Goal: Entertainment & Leisure: Consume media (video, audio)

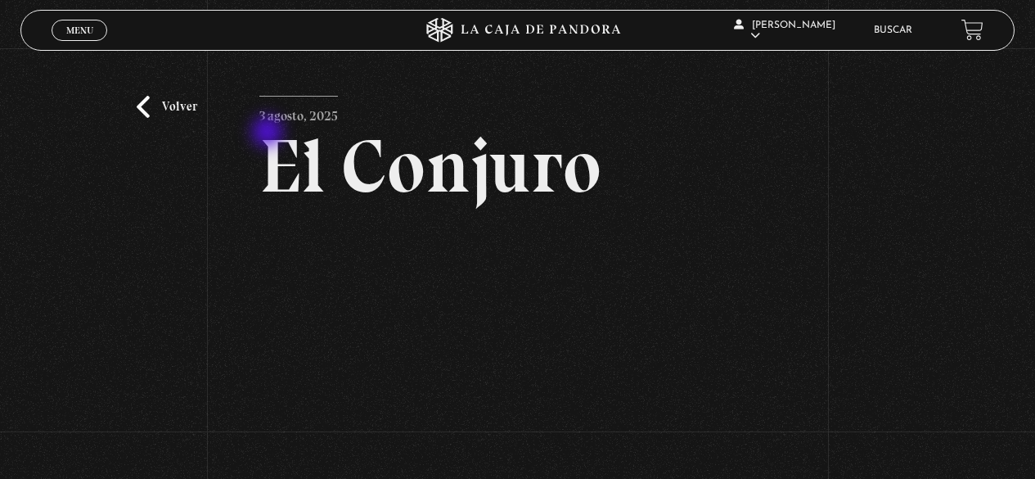
scroll to position [246, 0]
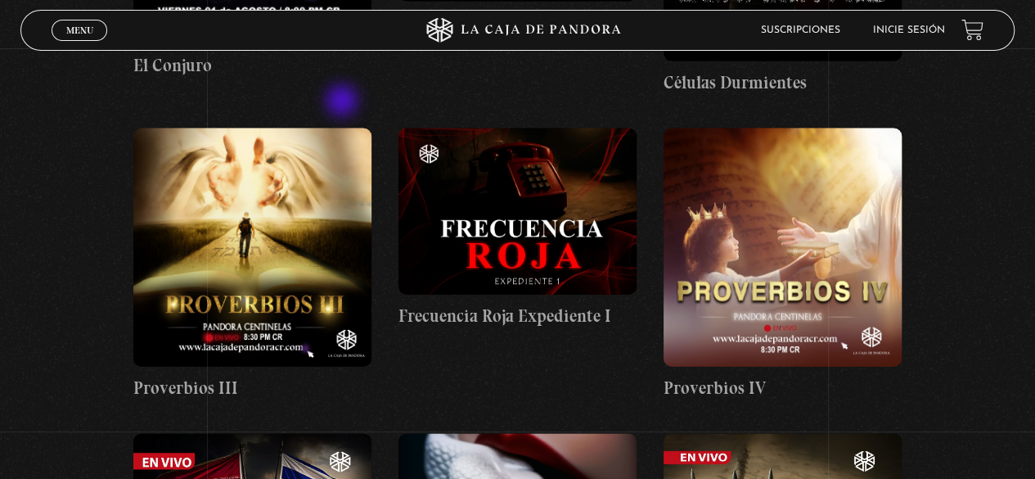
scroll to position [1730, 0]
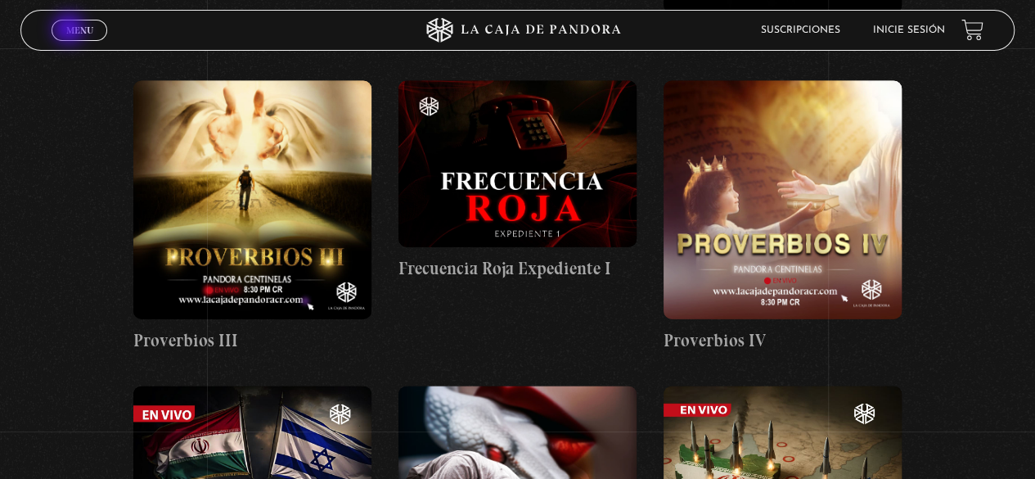
click at [70, 30] on span "Menu" at bounding box center [79, 30] width 27 height 10
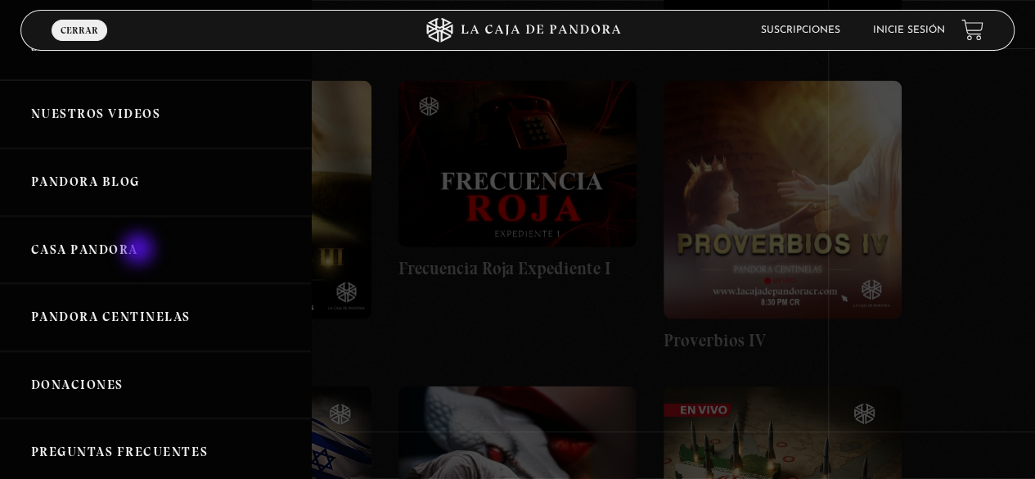
scroll to position [327, 0]
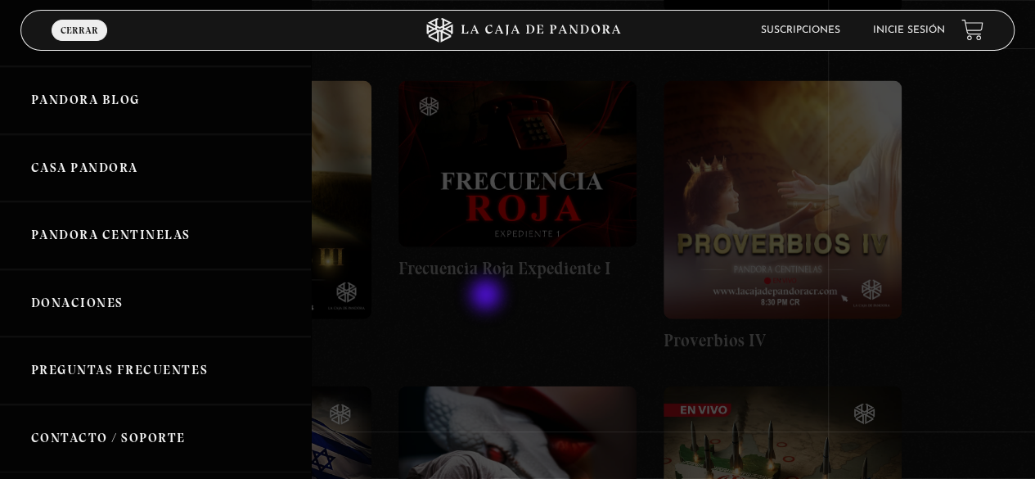
click at [488, 296] on div at bounding box center [517, 239] width 1035 height 479
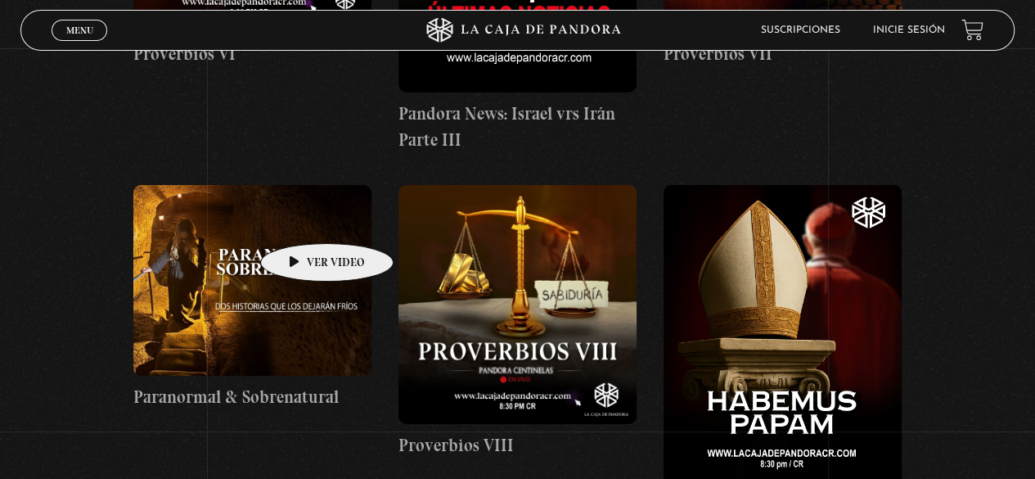
scroll to position [2794, 0]
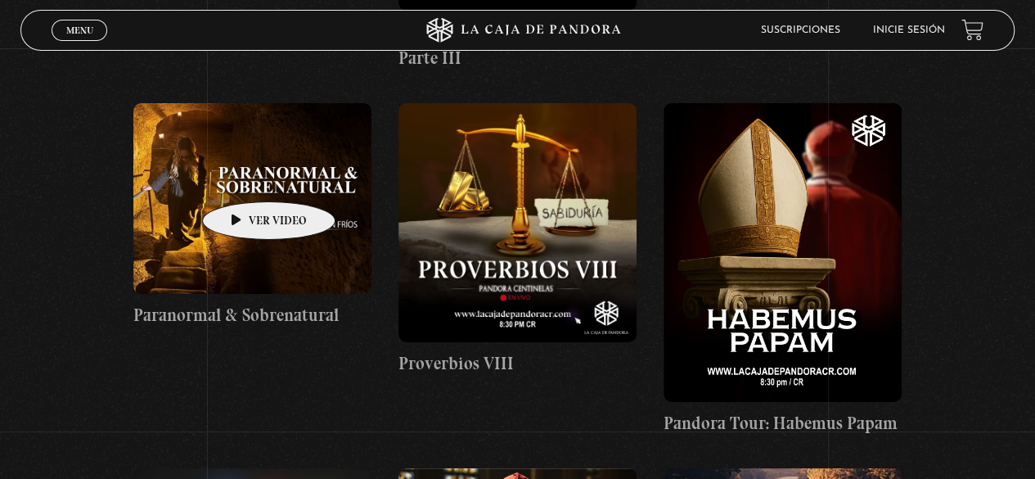
click at [243, 177] on figure at bounding box center [252, 198] width 238 height 191
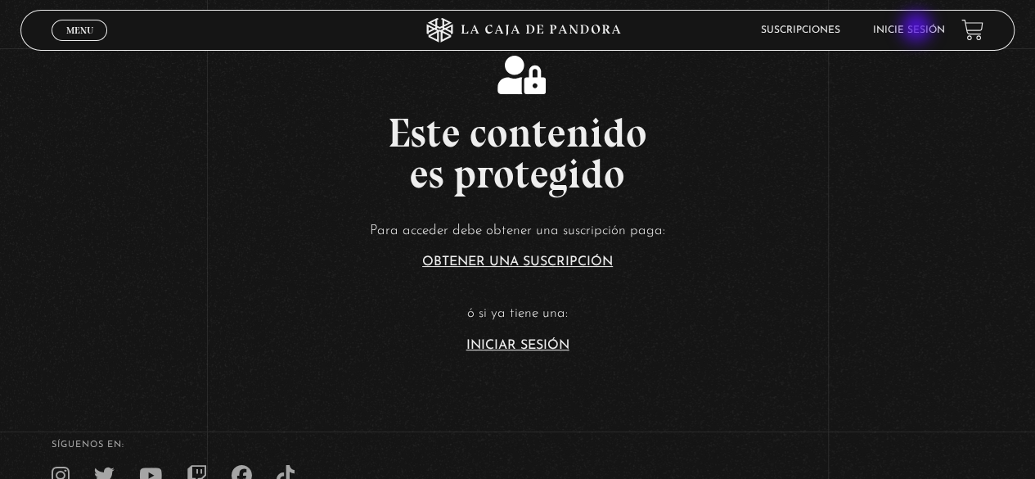
click at [918, 29] on link "Inicie sesión" at bounding box center [909, 30] width 72 height 10
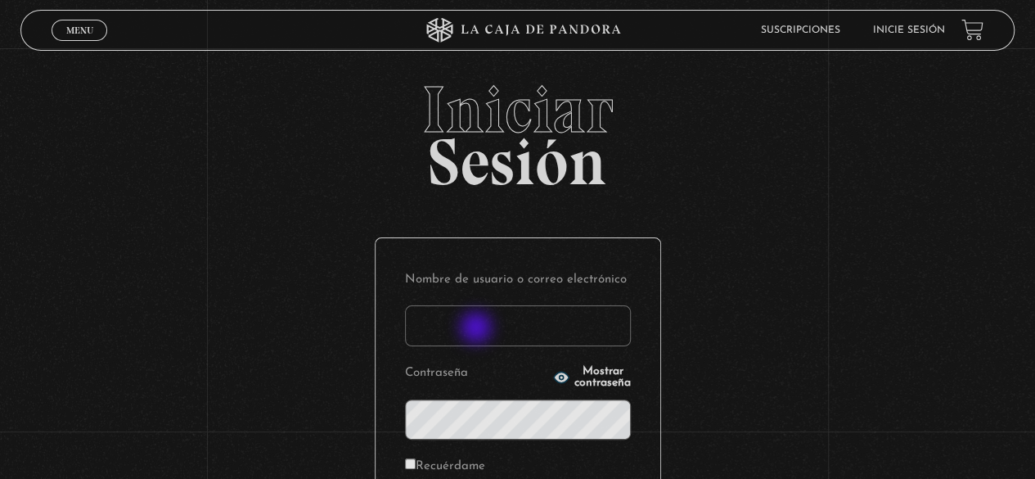
click at [478, 337] on input "Nombre de usuario o correo electrónico" at bounding box center [518, 325] width 226 height 41
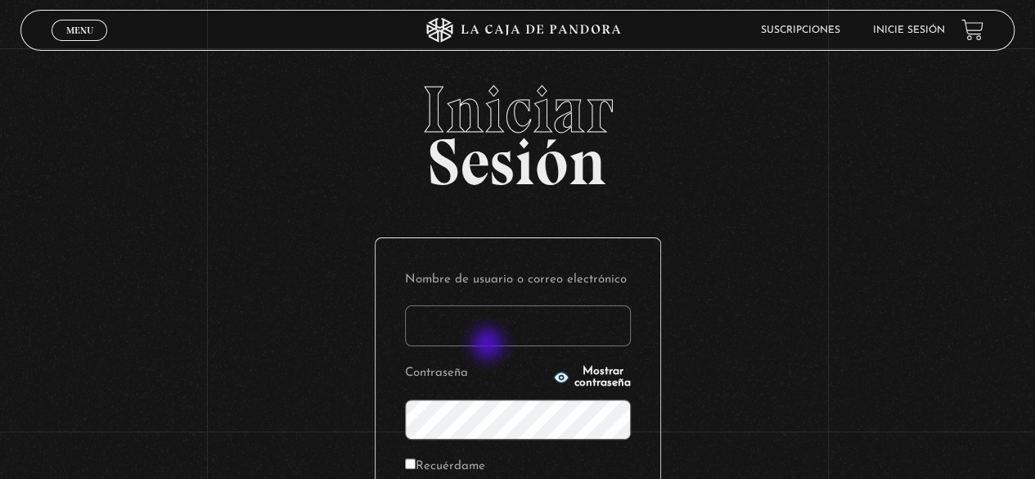
type input "kte0306galeano@gmail.com"
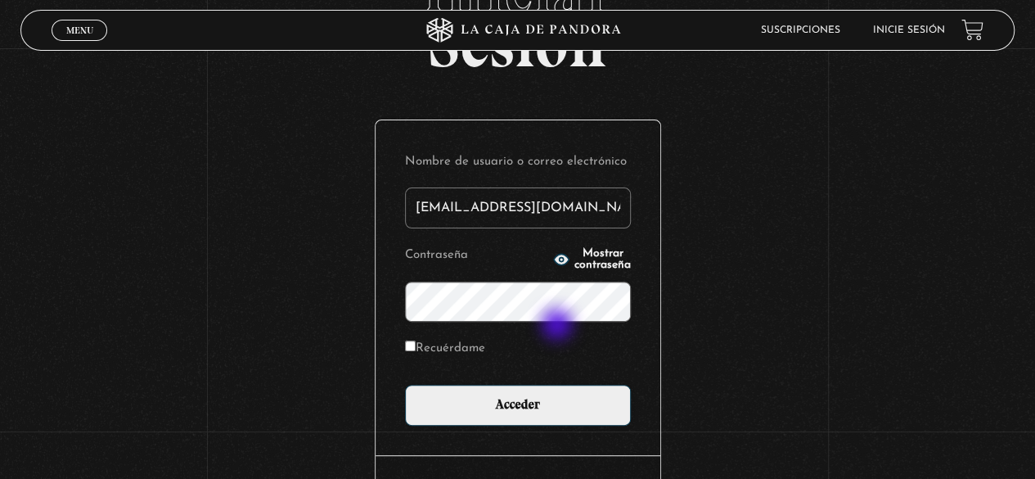
scroll to position [230, 0]
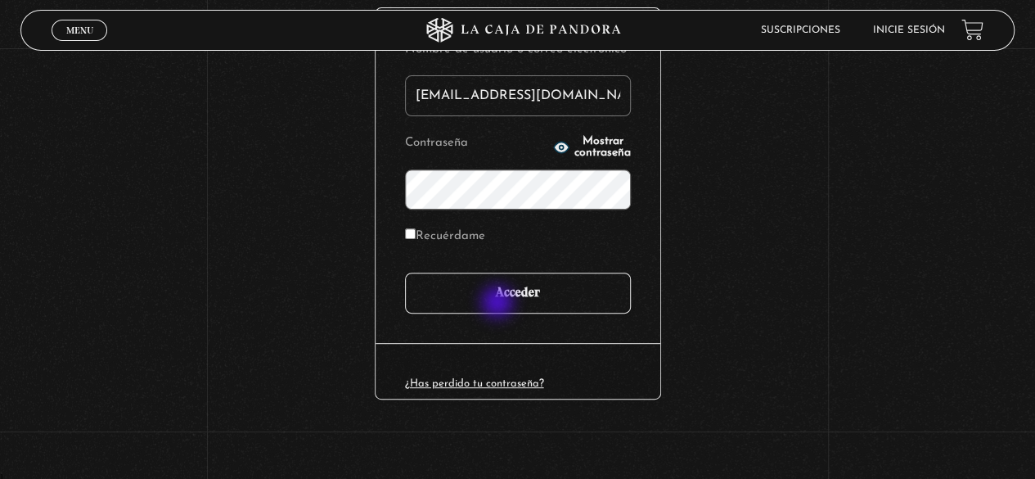
click at [496, 286] on input "Acceder" at bounding box center [518, 293] width 226 height 41
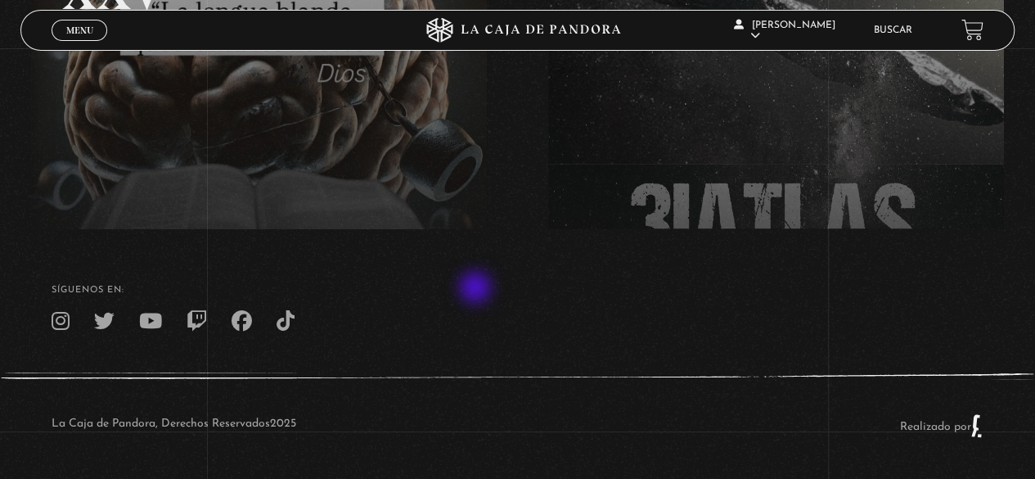
scroll to position [77, 0]
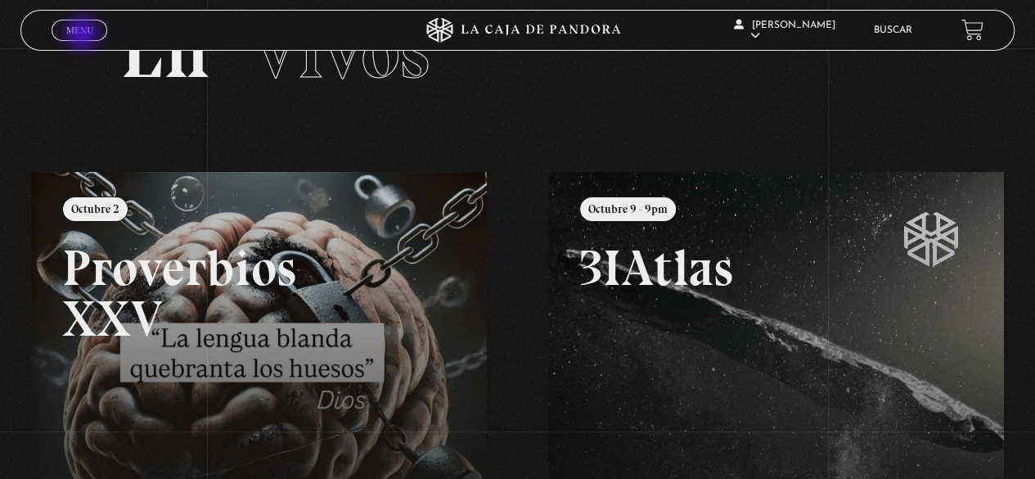
click at [83, 31] on span "Menu" at bounding box center [79, 30] width 27 height 10
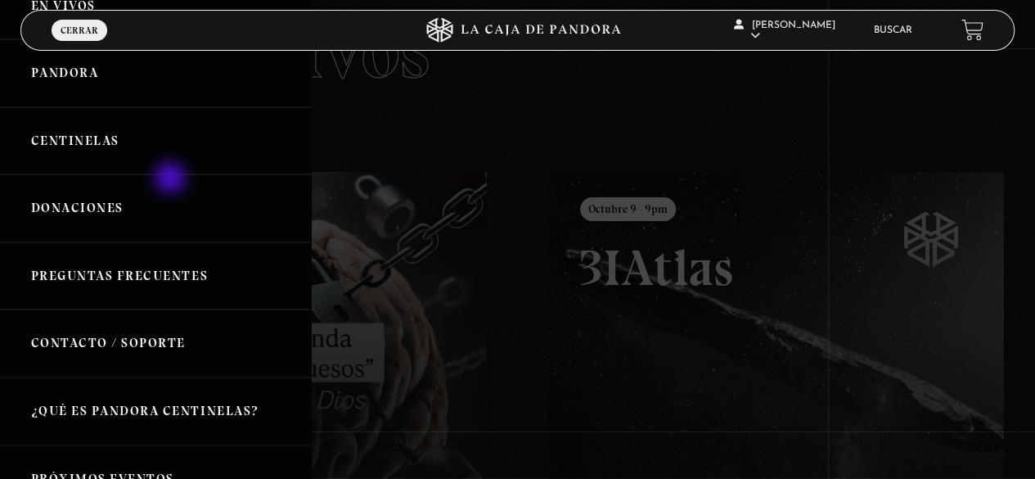
scroll to position [0, 0]
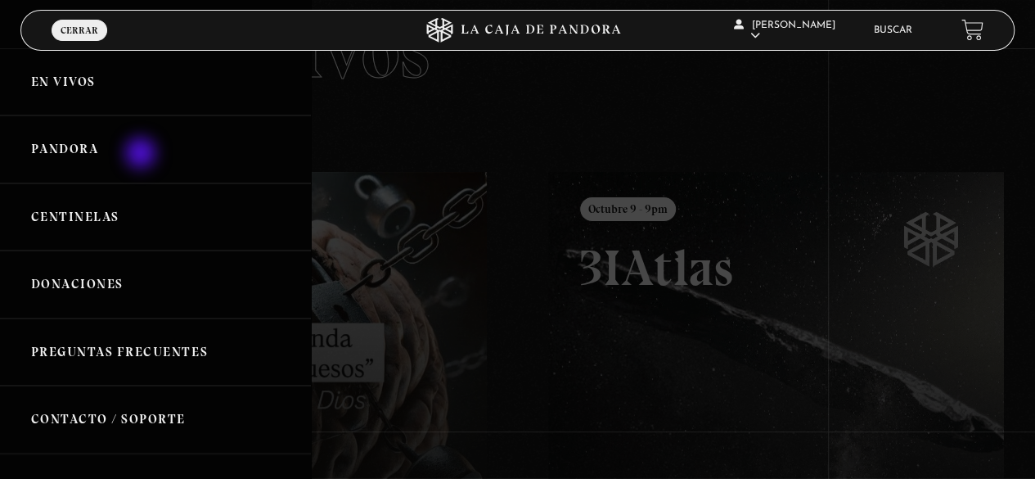
click at [142, 155] on link "Pandora" at bounding box center [155, 149] width 311 height 68
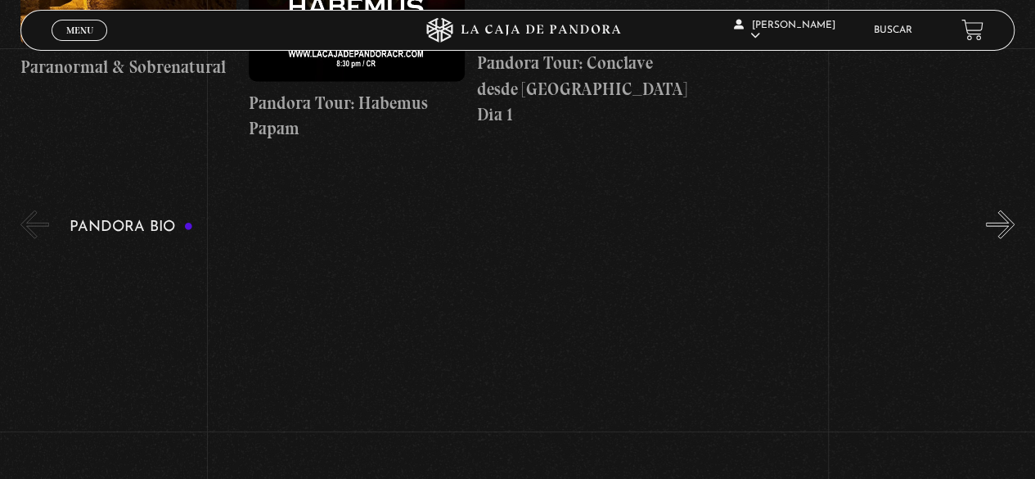
scroll to position [1964, 0]
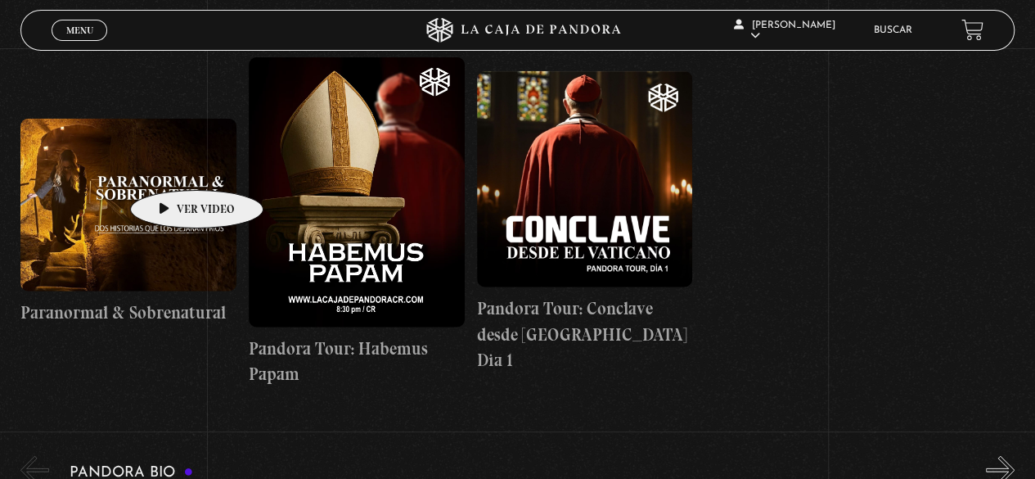
click at [165, 166] on figure at bounding box center [128, 205] width 216 height 173
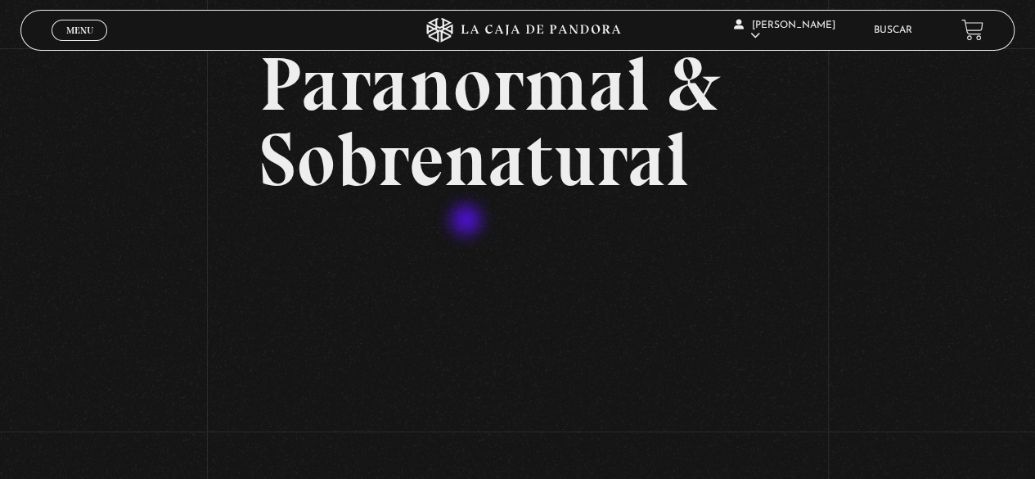
scroll to position [246, 0]
